Goal: Task Accomplishment & Management: Manage account settings

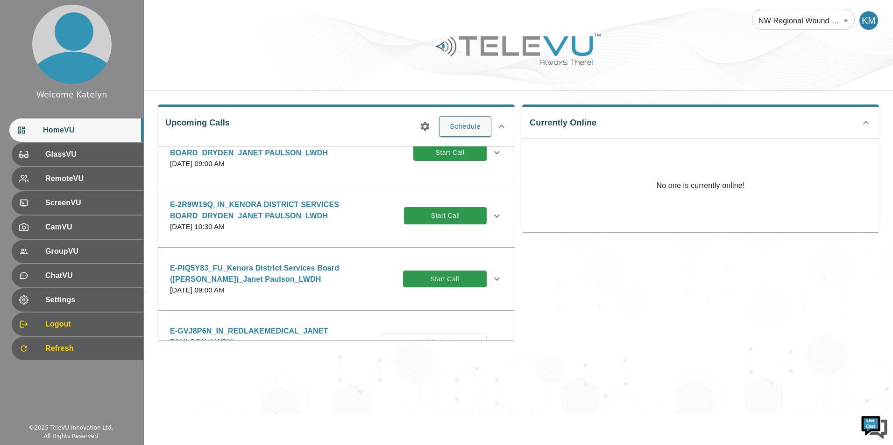
scroll to position [47, 0]
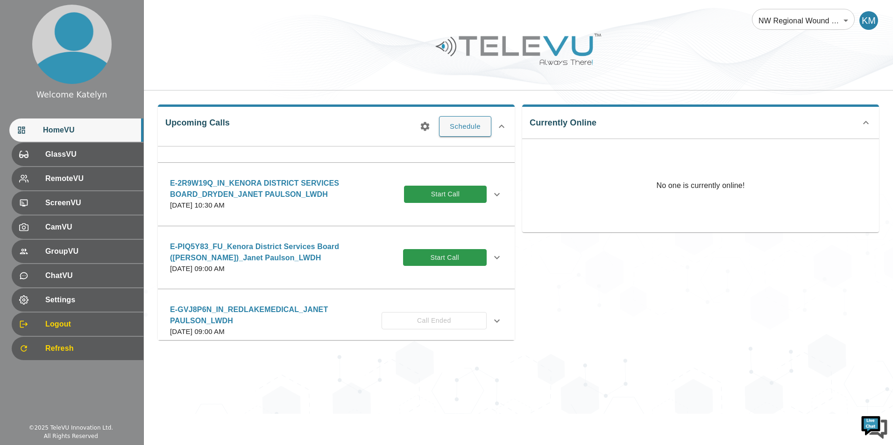
click at [491, 192] on icon at bounding box center [496, 194] width 11 height 11
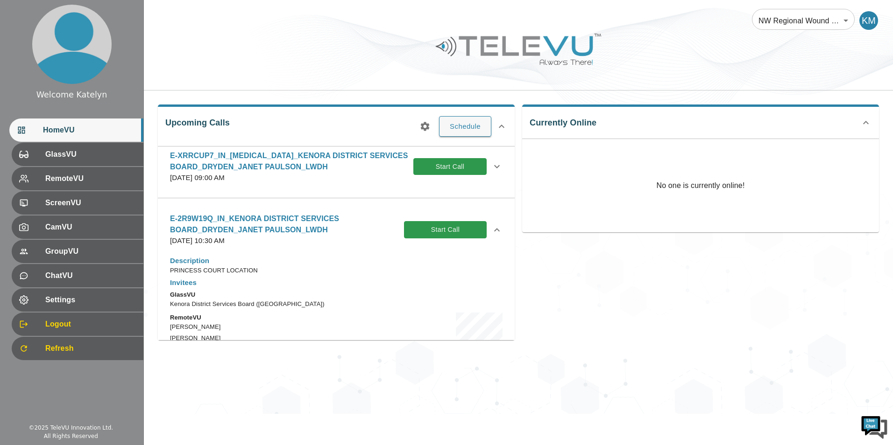
scroll to position [0, 0]
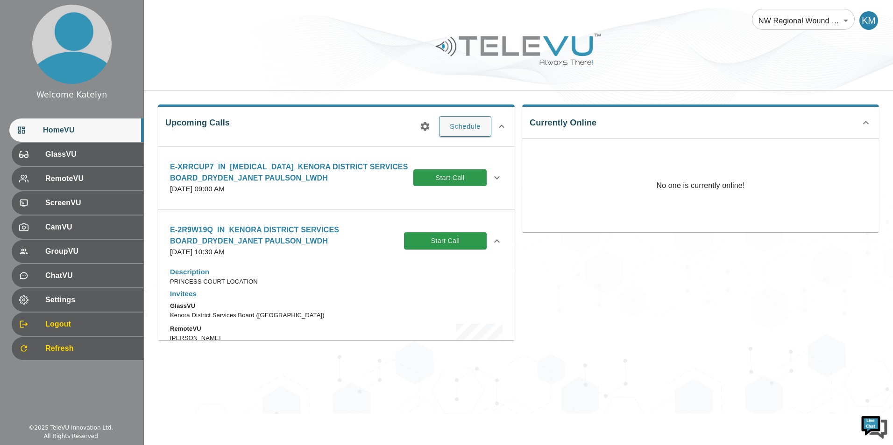
click at [498, 172] on div "E-XRRCUP7_IN_[MEDICAL_DATA]_KENORA DISTRICT SERVICES BOARD_DRYDEN_JANET PAULSON…" at bounding box center [335, 178] width 347 height 44
click at [492, 177] on icon at bounding box center [496, 177] width 11 height 11
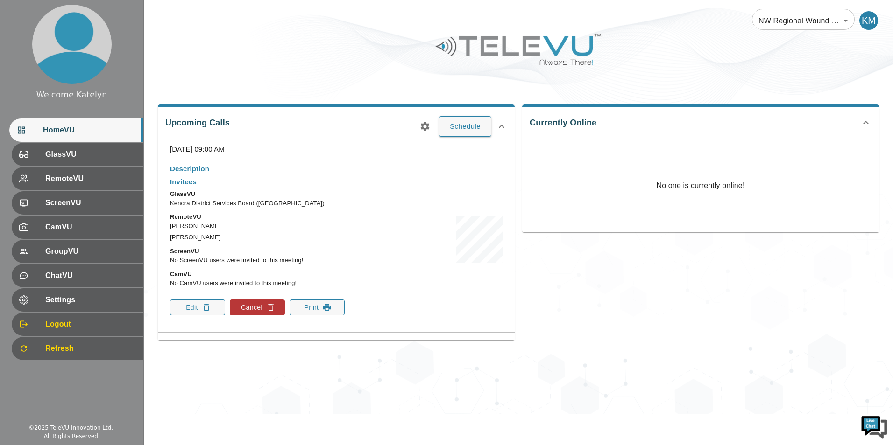
scroll to position [93, 0]
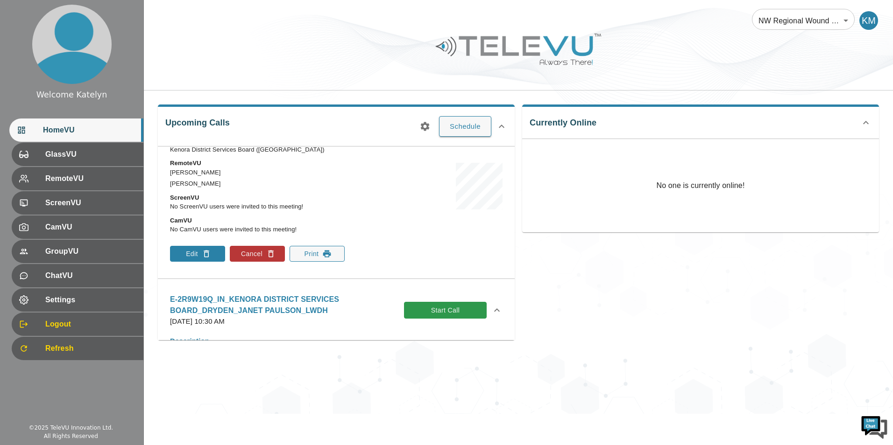
click at [199, 253] on button "Edit" at bounding box center [197, 254] width 55 height 16
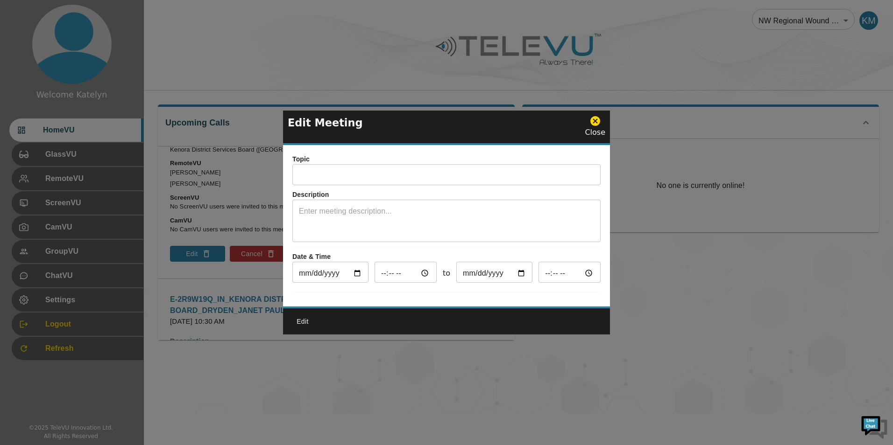
type input "E-XRRCUP7_IN_[MEDICAL_DATA]_KENORA DISTRICT SERVICES BOARD_DRYDEN_JANET PAULSON…"
type input "[DATE]"
type input "09:00"
type input "[DATE]"
type input "10:00"
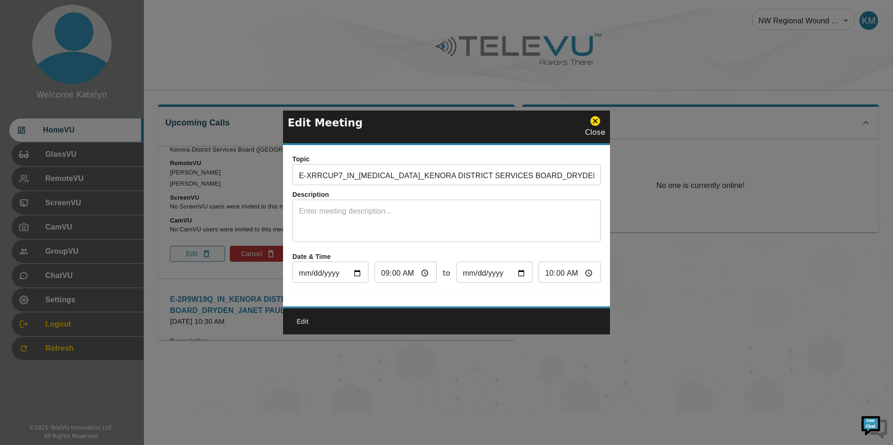
click at [598, 124] on div "Close" at bounding box center [595, 126] width 21 height 23
click at [595, 120] on icon at bounding box center [595, 121] width 10 height 10
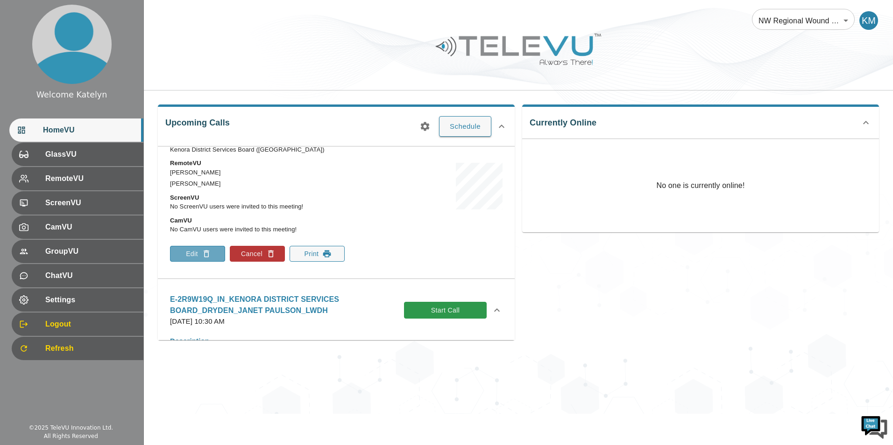
click at [212, 250] on button "Edit" at bounding box center [197, 254] width 55 height 16
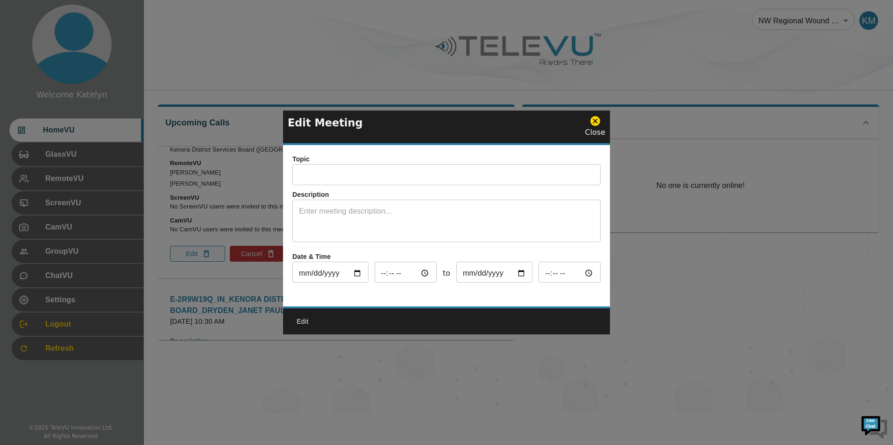
type input "E-XRRCUP7_IN_[MEDICAL_DATA]_KENORA DISTRICT SERVICES BOARD_DRYDEN_JANET PAULSON…"
type input "[DATE]"
type input "09:00"
type input "[DATE]"
type input "10:00"
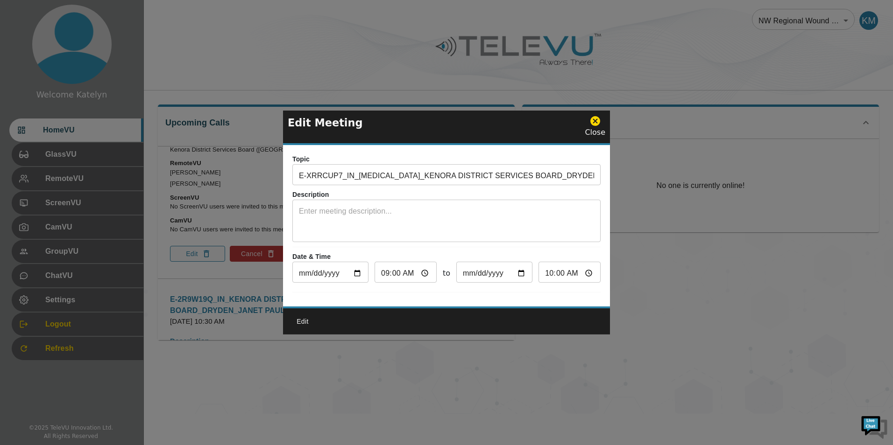
click at [473, 242] on div "Topic E-XRRCUP7_IN_[MEDICAL_DATA]_KENORA DISTRICT SERVICES BOARD_DRYDEN_JANET P…" at bounding box center [446, 226] width 327 height 162
click at [456, 220] on textarea at bounding box center [446, 222] width 295 height 32
click at [313, 322] on button "Edit" at bounding box center [303, 321] width 30 height 17
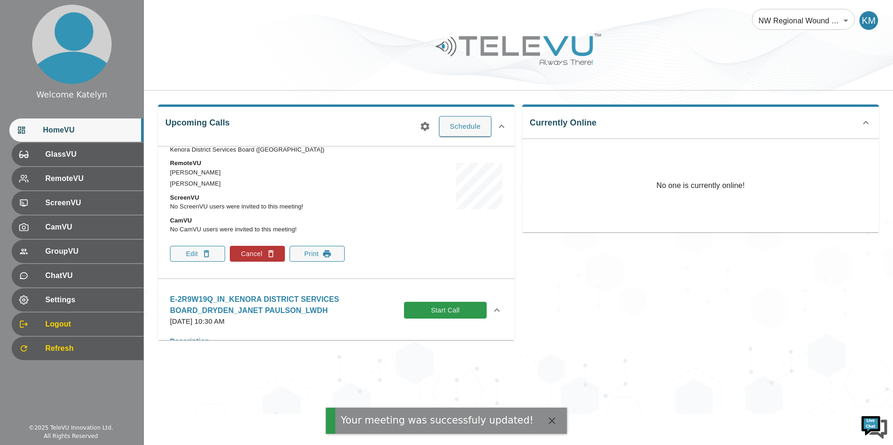
click at [308, 324] on p "[DATE] 10:30 AM" at bounding box center [287, 322] width 234 height 11
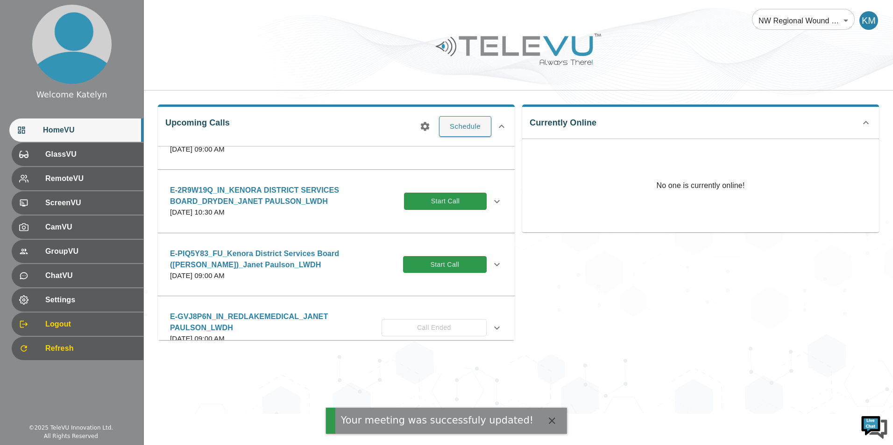
scroll to position [0, 0]
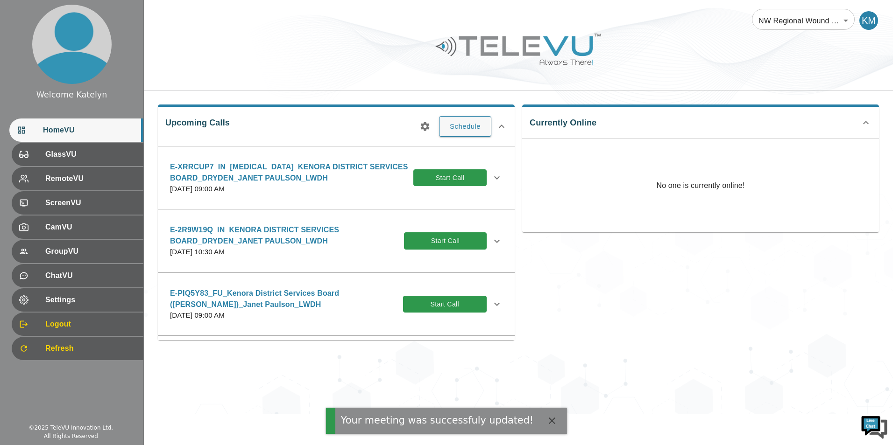
click at [281, 175] on p "E-XRRCUP7_IN_[MEDICAL_DATA]_KENORA DISTRICT SERVICES BOARD_DRYDEN_JANET PAULSON…" at bounding box center [291, 173] width 243 height 22
drag, startPoint x: 494, startPoint y: 176, endPoint x: 480, endPoint y: 182, distance: 16.0
click at [494, 177] on icon at bounding box center [496, 177] width 11 height 11
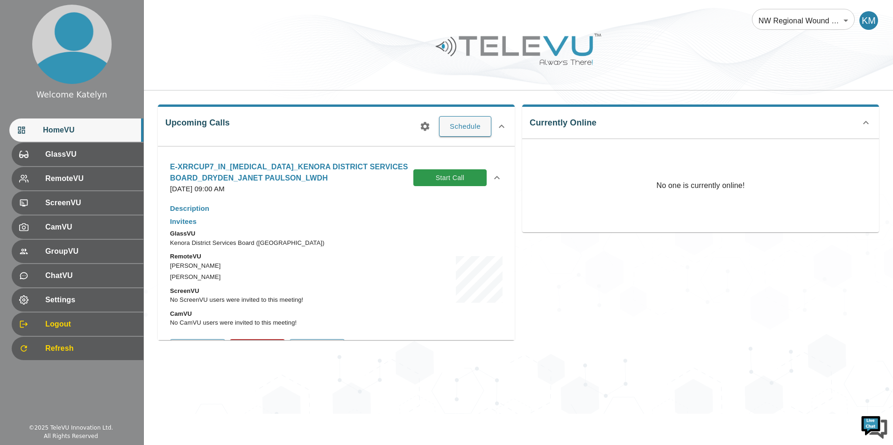
click at [263, 169] on p "E-XRRCUP7_IN_[MEDICAL_DATA]_KENORA DISTRICT SERVICES BOARD_DRYDEN_JANET PAULSON…" at bounding box center [291, 173] width 243 height 22
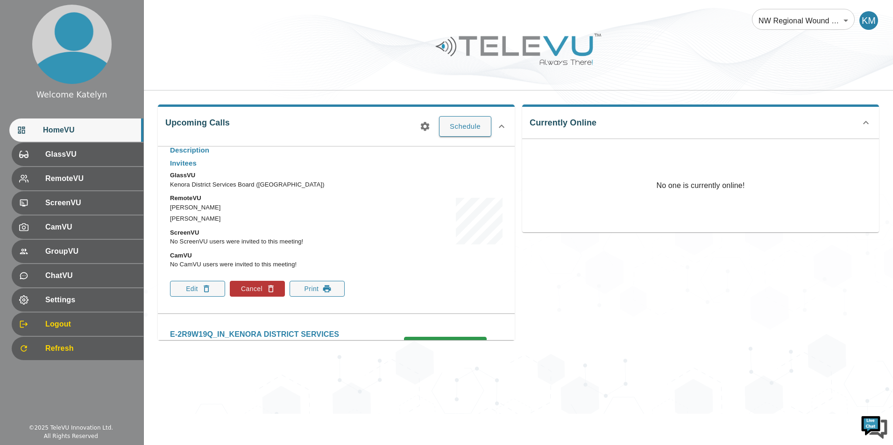
scroll to position [47, 0]
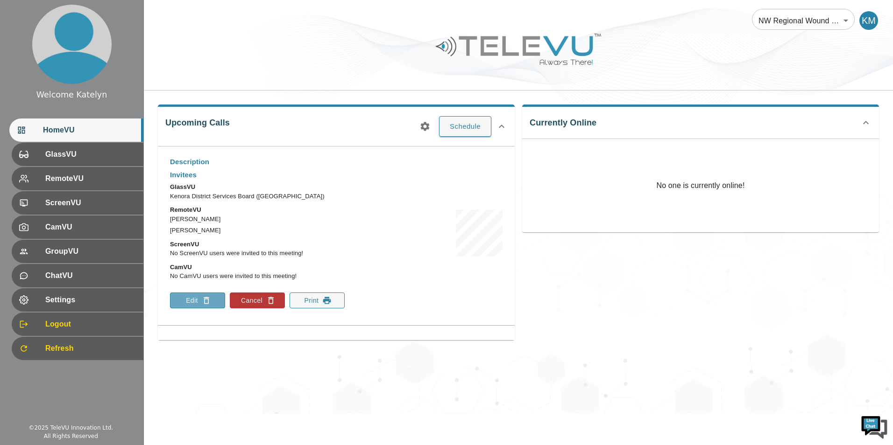
click at [195, 300] on button "Edit" at bounding box center [197, 301] width 55 height 16
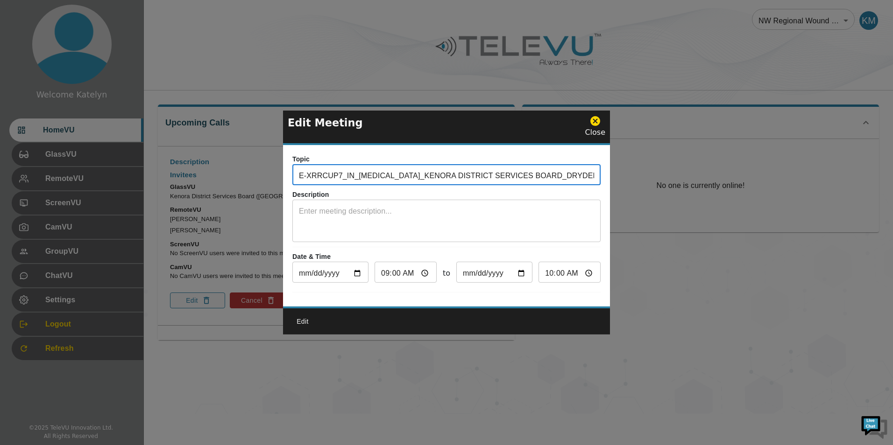
scroll to position [0, 43]
drag, startPoint x: 299, startPoint y: 172, endPoint x: 824, endPoint y: 156, distance: 525.5
click at [824, 156] on div "Edit Meeting Close Topic E-XRRCUP7_IN_[MEDICAL_DATA]_KENORA DISTRICT SERVICES B…" at bounding box center [446, 222] width 893 height 445
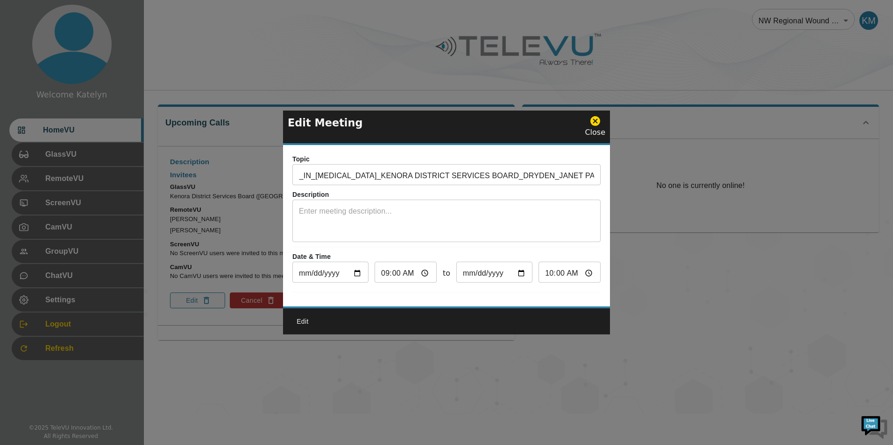
scroll to position [0, 0]
click at [595, 126] on div "Close" at bounding box center [595, 126] width 21 height 23
drag, startPoint x: 595, startPoint y: 126, endPoint x: 595, endPoint y: 116, distance: 9.4
click at [595, 116] on icon at bounding box center [595, 121] width 12 height 12
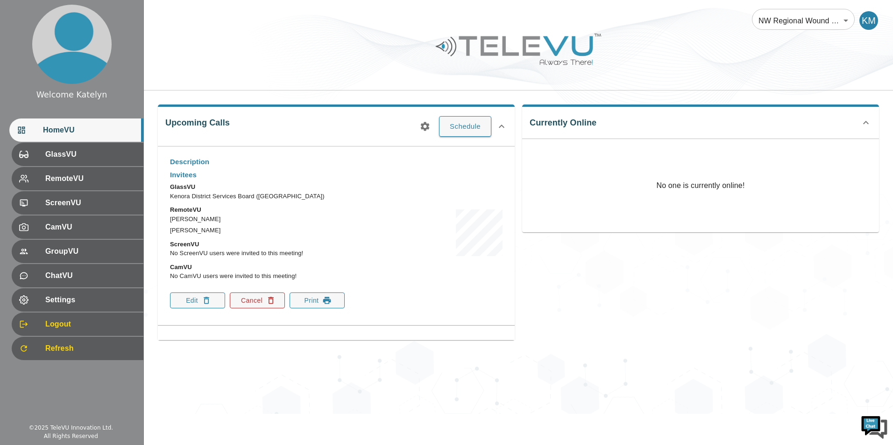
click at [270, 301] on icon "button" at bounding box center [270, 300] width 9 height 9
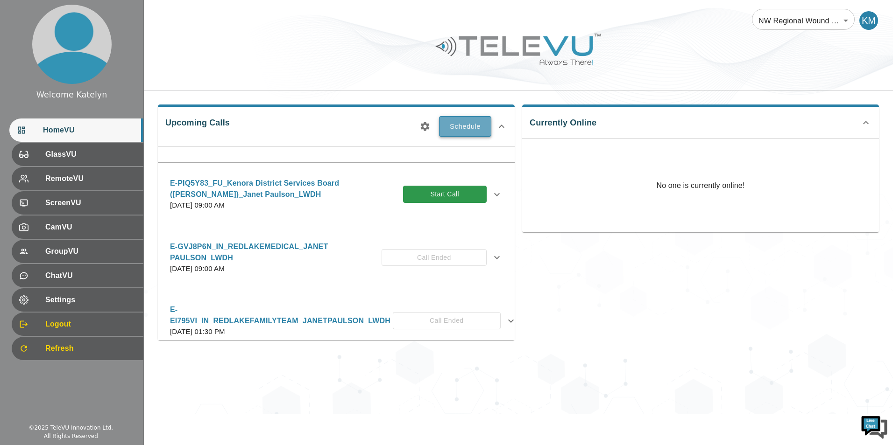
click at [464, 125] on button "Schedule" at bounding box center [465, 126] width 52 height 21
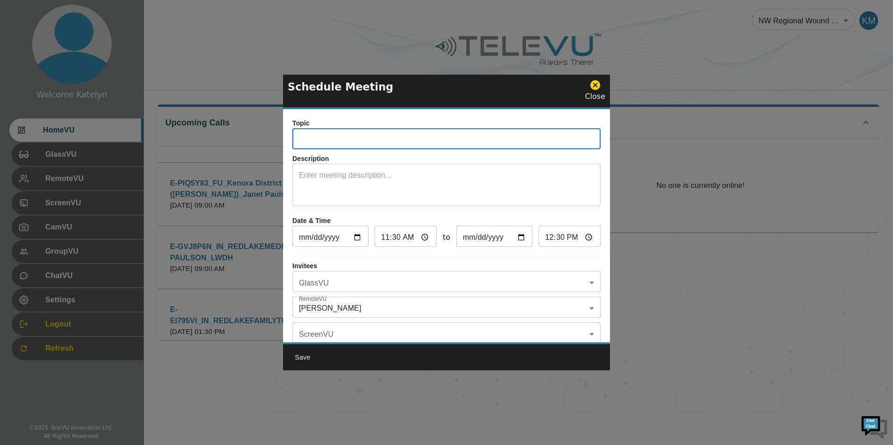
paste input "E-XRRCUP7_IN_[MEDICAL_DATA]_KENORA DISTRICT SERVICES BOARD_DRYDEN_JANET PAULSON…"
drag, startPoint x: 579, startPoint y: 135, endPoint x: 236, endPoint y: 148, distance: 342.5
click at [236, 148] on div "Schedule Meeting Close Topic E-XRRCUP7_IN_[MEDICAL_DATA]_KENORA DISTRICT SERVIC…" at bounding box center [446, 222] width 893 height 445
type input "E-XRRCUP7_IN_[MEDICAL_DATA]_KENORA DISTRICT SERVICES BOARD_DRYDEN_JANET PAULSON…"
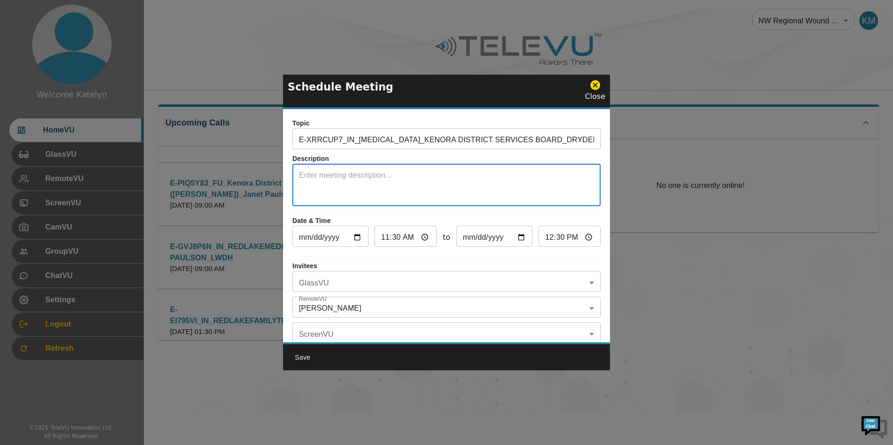
click at [368, 183] on textarea at bounding box center [446, 186] width 295 height 32
click at [301, 234] on input "[DATE]" at bounding box center [330, 237] width 76 height 19
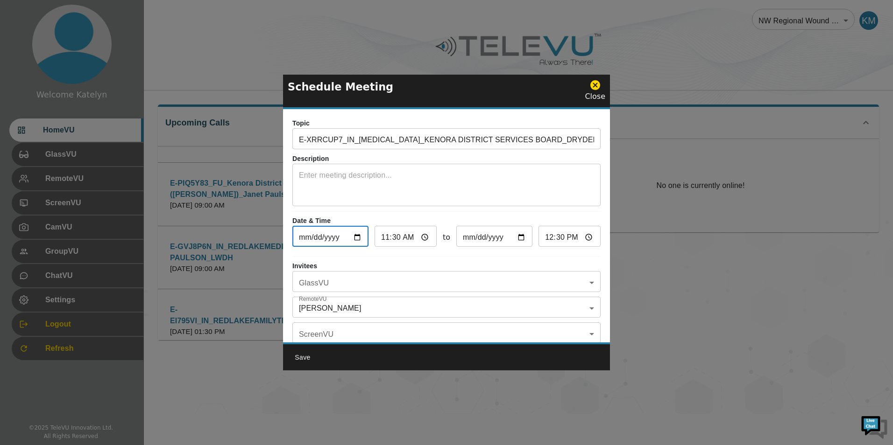
click at [358, 235] on input "[DATE]" at bounding box center [330, 237] width 76 height 19
type input "[DATE]"
click at [382, 240] on input "11:30" at bounding box center [405, 237] width 62 height 19
type input "09:30"
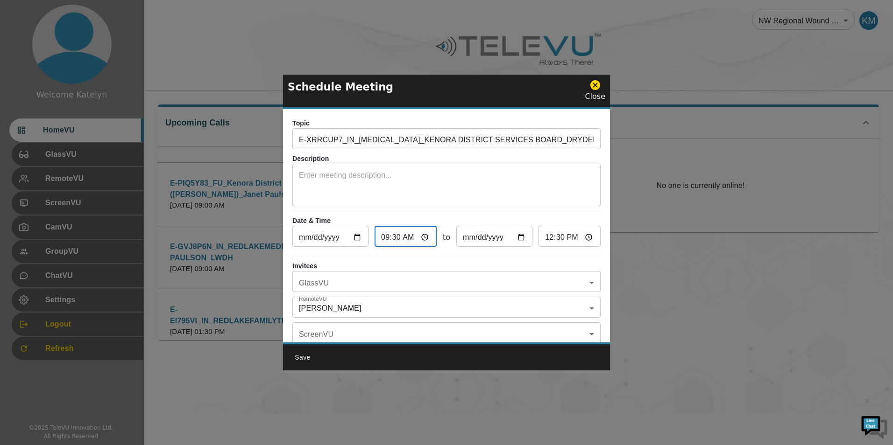
type input "10:30"
type input "09:00"
type input "10:00"
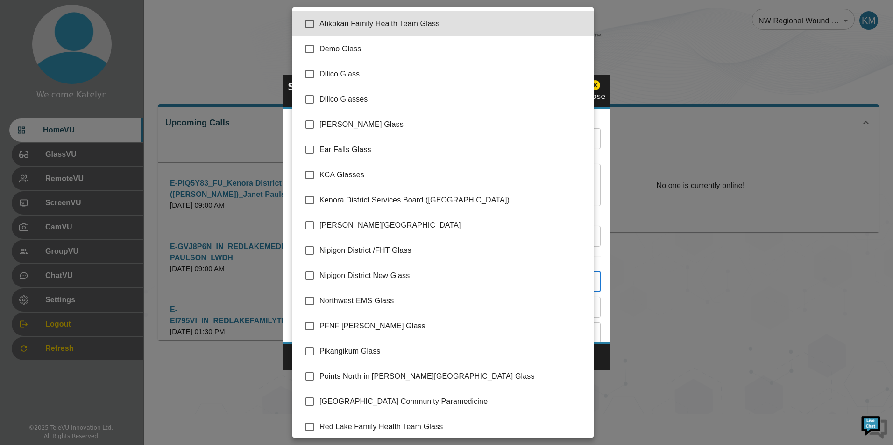
click at [366, 287] on body "Welcome Katelyn HomeVU GlassVU RemoteVU ScreenVU CamVU GroupVU ChatVU Settings …" at bounding box center [446, 207] width 893 height 414
click at [401, 195] on li "Kenora District Services Board ([GEOGRAPHIC_DATA])" at bounding box center [442, 200] width 301 height 25
type input "Kenora District Services Board ([GEOGRAPHIC_DATA])"
checkbox input "true"
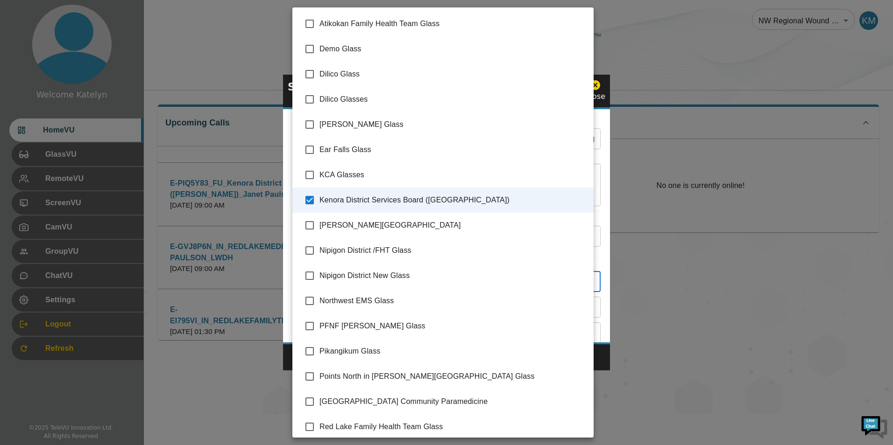
click at [600, 300] on div at bounding box center [446, 222] width 893 height 445
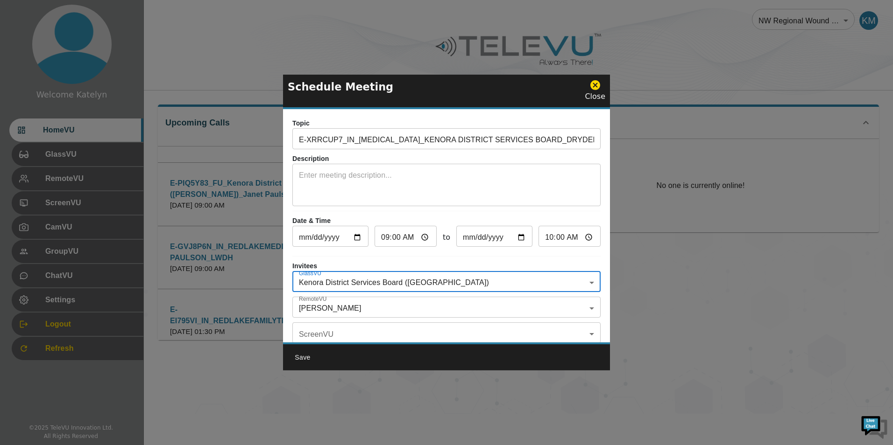
click at [405, 302] on body "Welcome Katelyn HomeVU GlassVU RemoteVU ScreenVU CamVU GroupVU ChatVU Settings …" at bounding box center [446, 207] width 893 height 414
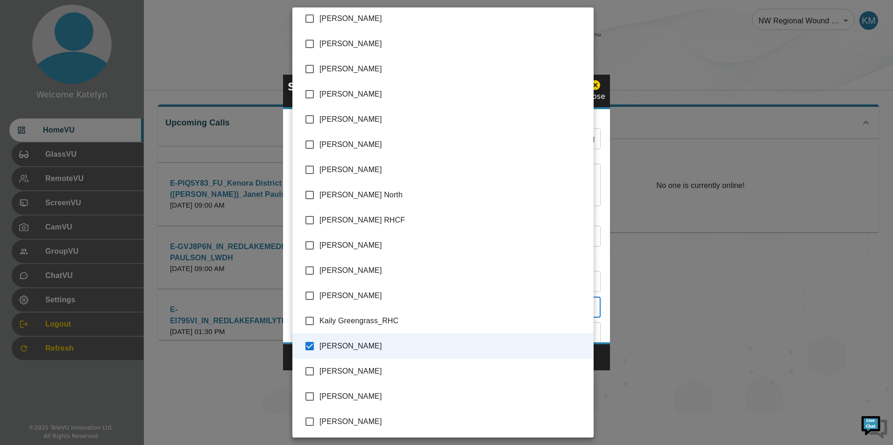
scroll to position [972, 0]
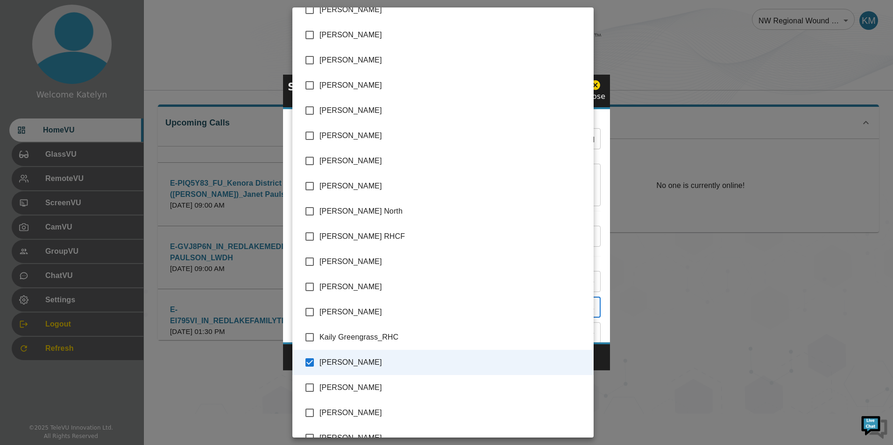
click at [390, 32] on span "[PERSON_NAME]" at bounding box center [452, 34] width 267 height 11
type input "[PERSON_NAME],[PERSON_NAME]"
checkbox input "true"
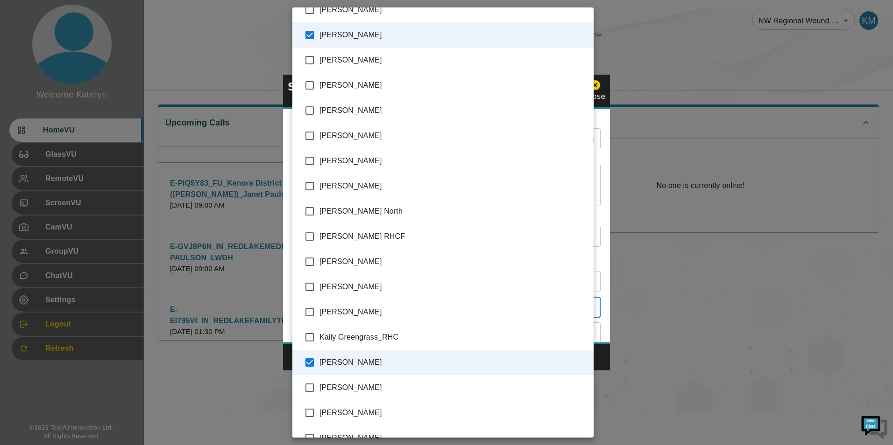
click at [607, 351] on div at bounding box center [446, 222] width 893 height 445
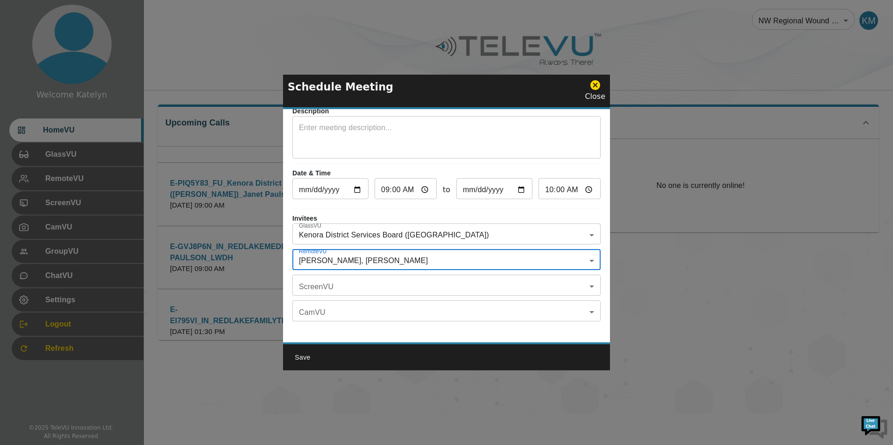
scroll to position [55, 0]
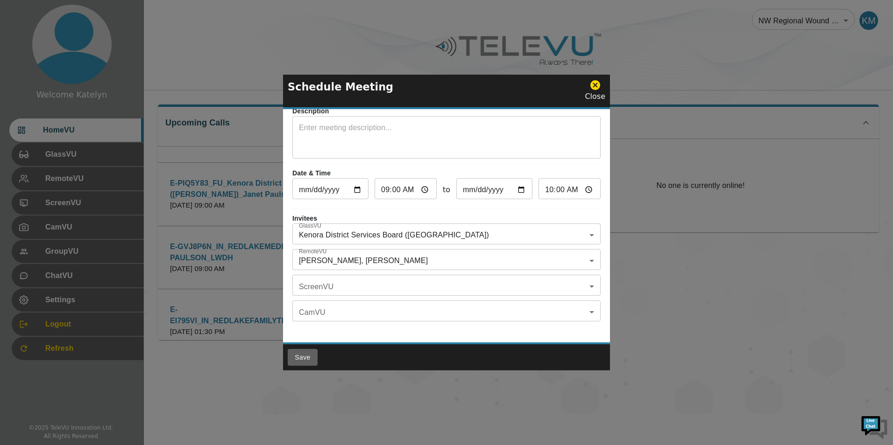
click at [309, 355] on button "Save" at bounding box center [303, 357] width 30 height 17
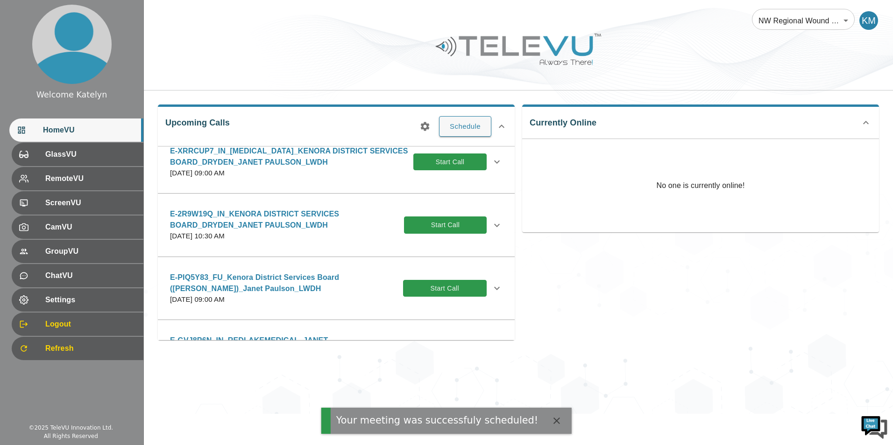
scroll to position [0, 0]
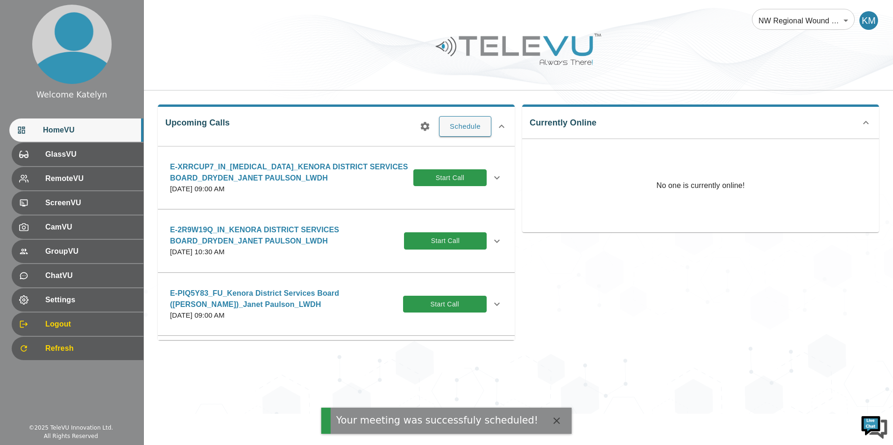
click at [256, 171] on p "E-XRRCUP7_IN_[MEDICAL_DATA]_KENORA DISTRICT SERVICES BOARD_DRYDEN_JANET PAULSON…" at bounding box center [291, 173] width 243 height 22
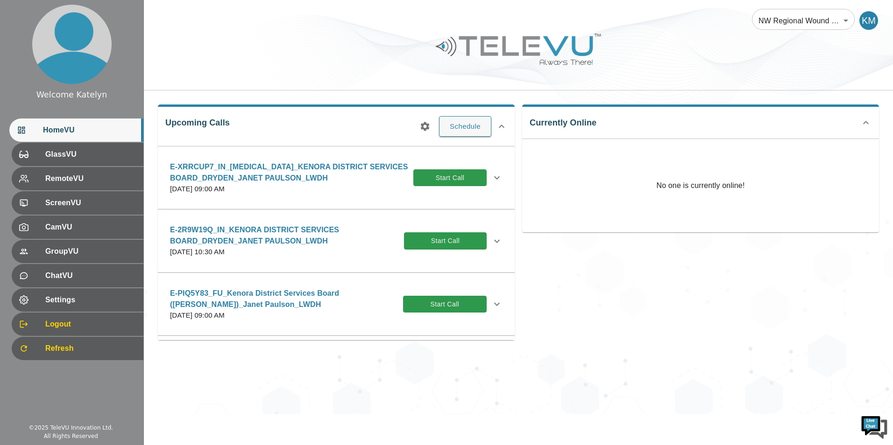
click at [263, 169] on p "E-XRRCUP7_IN_[MEDICAL_DATA]_KENORA DISTRICT SERVICES BOARD_DRYDEN_JANET PAULSON…" at bounding box center [291, 173] width 243 height 22
click at [467, 180] on button "Start Call" at bounding box center [449, 178] width 73 height 17
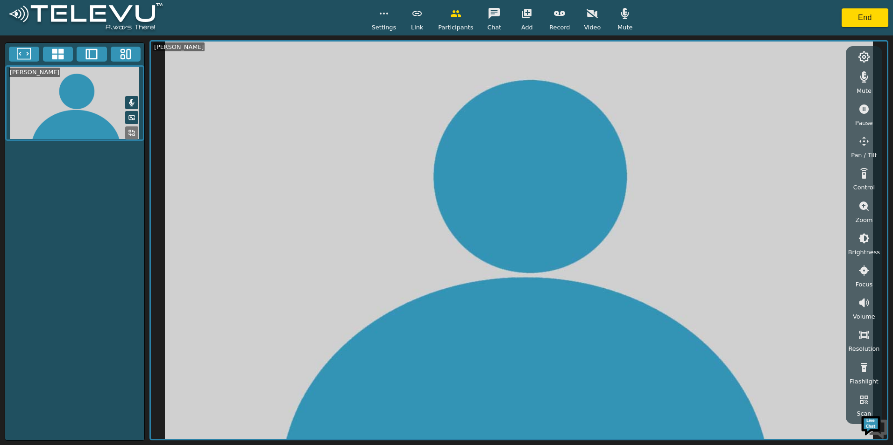
click at [105, 10] on img at bounding box center [86, 17] width 162 height 35
click at [5, 14] on img at bounding box center [86, 17] width 162 height 35
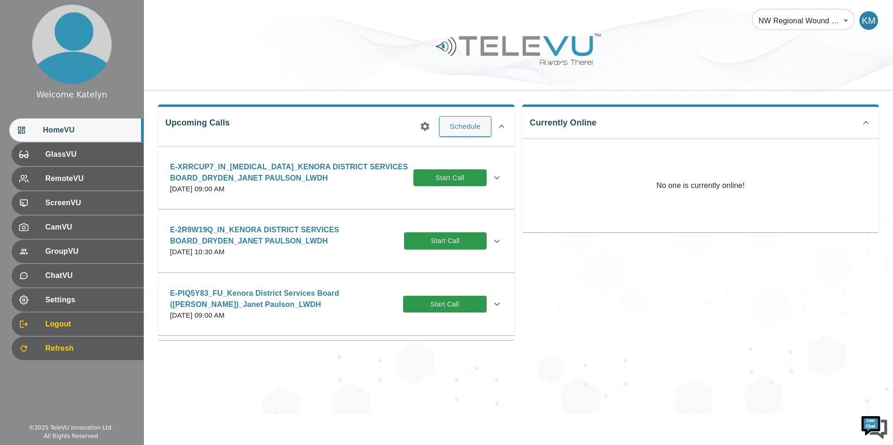
click at [491, 177] on icon at bounding box center [496, 177] width 11 height 11
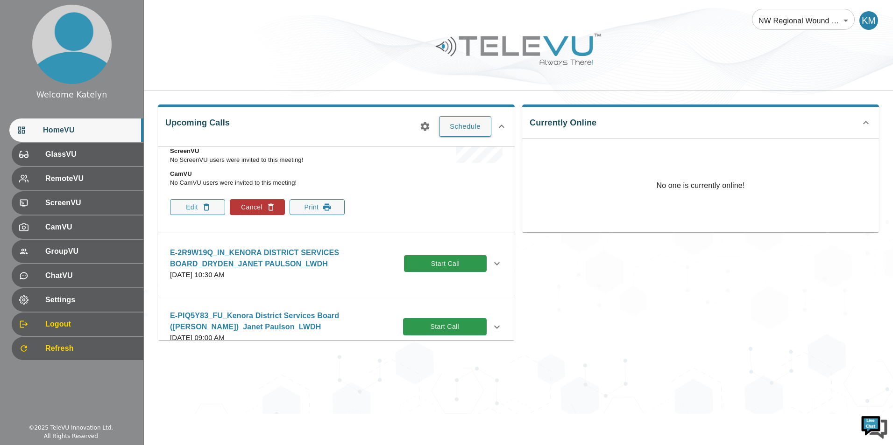
scroll to position [93, 0]
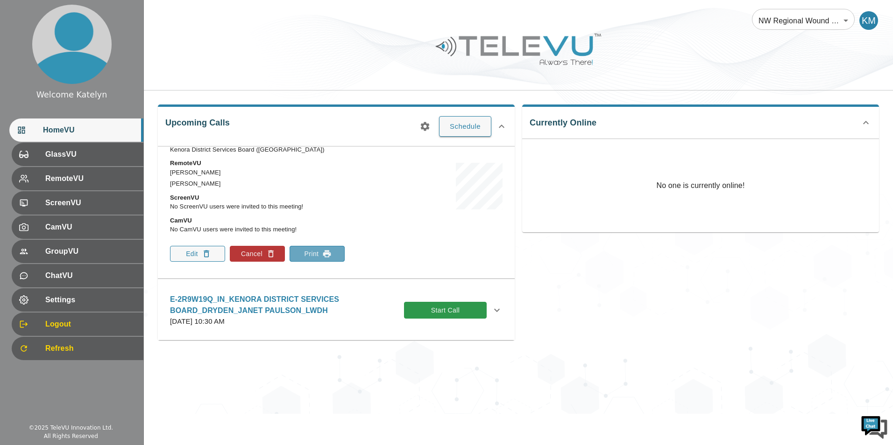
click at [325, 258] on icon "button" at bounding box center [326, 253] width 9 height 9
click at [602, 357] on div "NW Regional Wound Care 121 ​ KM Upcoming Calls Schedule E-XRRCUP7_IN_[MEDICAL_D…" at bounding box center [518, 207] width 749 height 414
